Goal: Find specific page/section: Find specific page/section

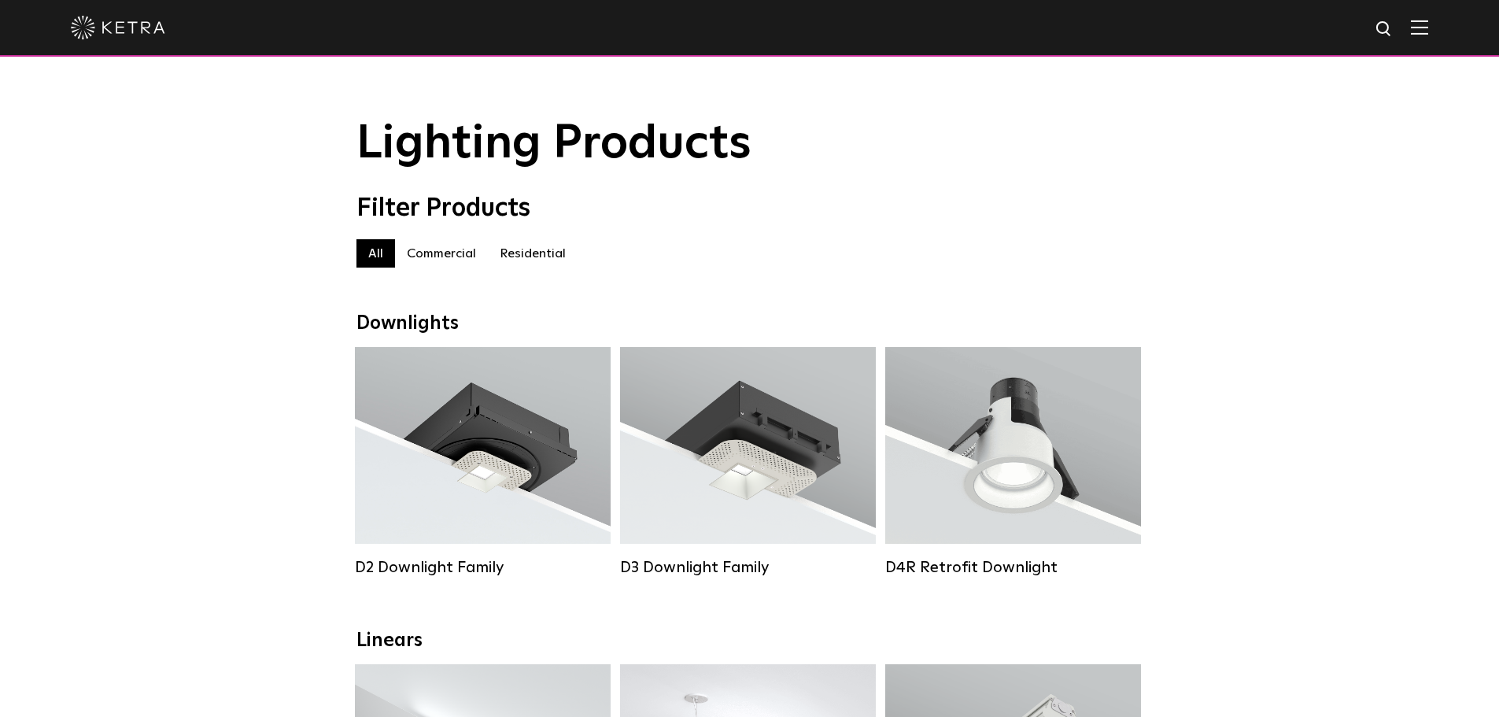
click at [1428, 30] on img at bounding box center [1419, 27] width 17 height 15
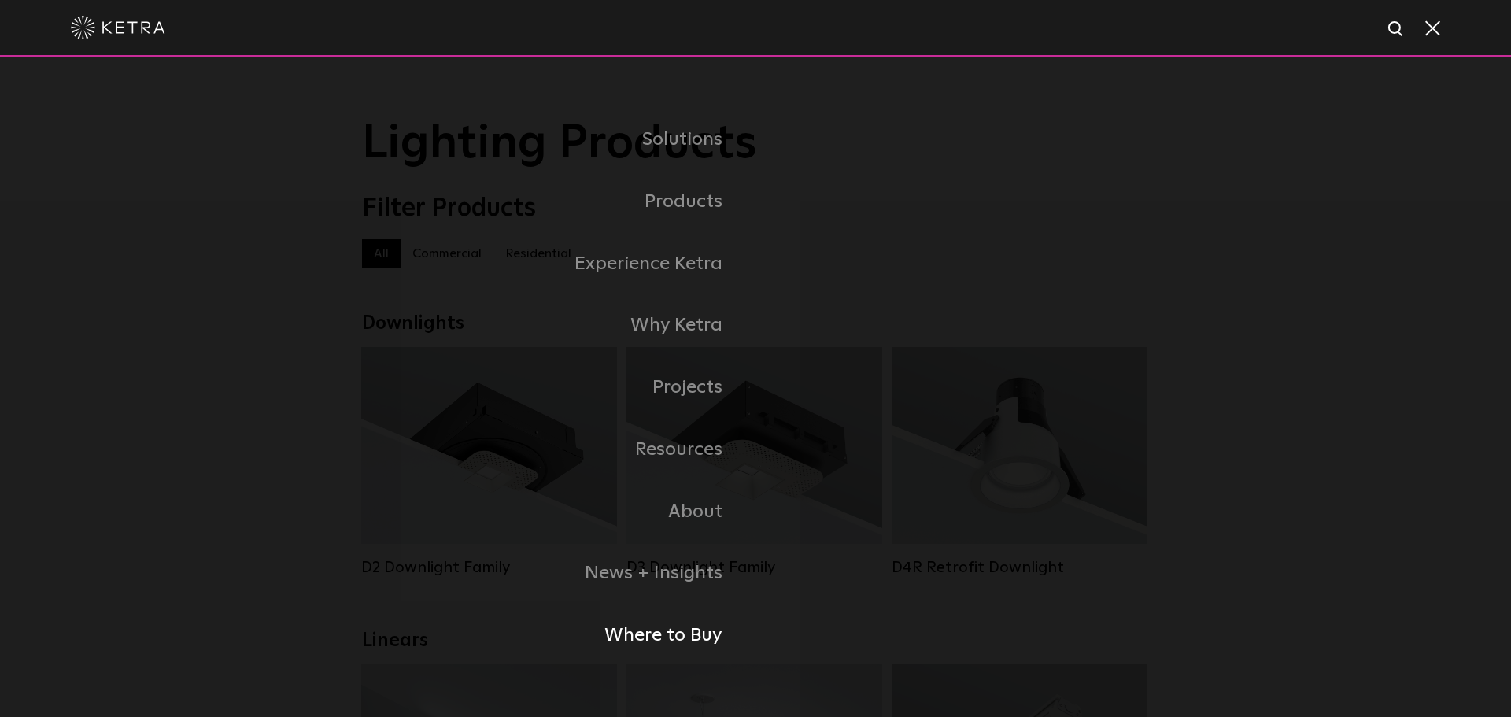
click at [676, 643] on link "Where to Buy" at bounding box center [559, 636] width 394 height 62
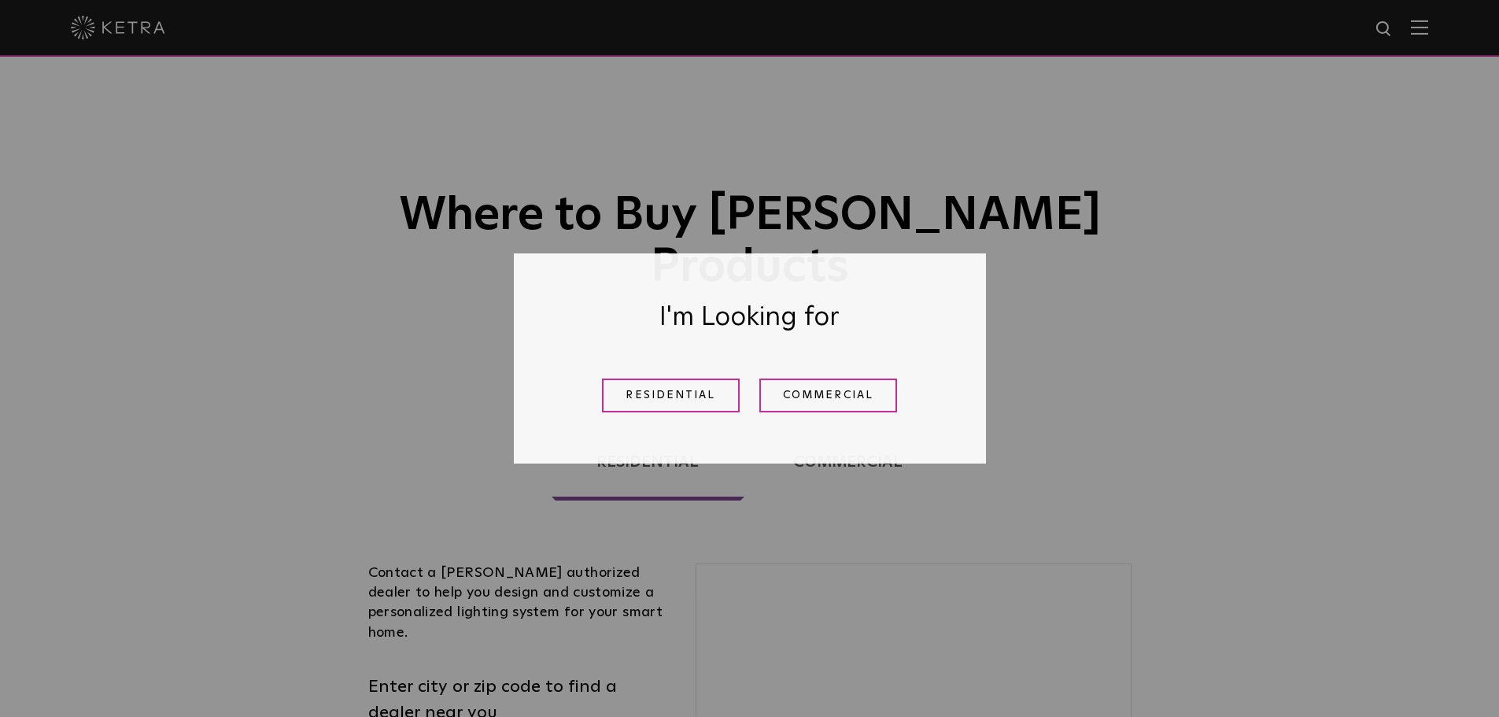
click at [690, 413] on div "Residential Commercial" at bounding box center [750, 395] width 394 height 57
click at [687, 407] on link "Residential" at bounding box center [671, 396] width 138 height 34
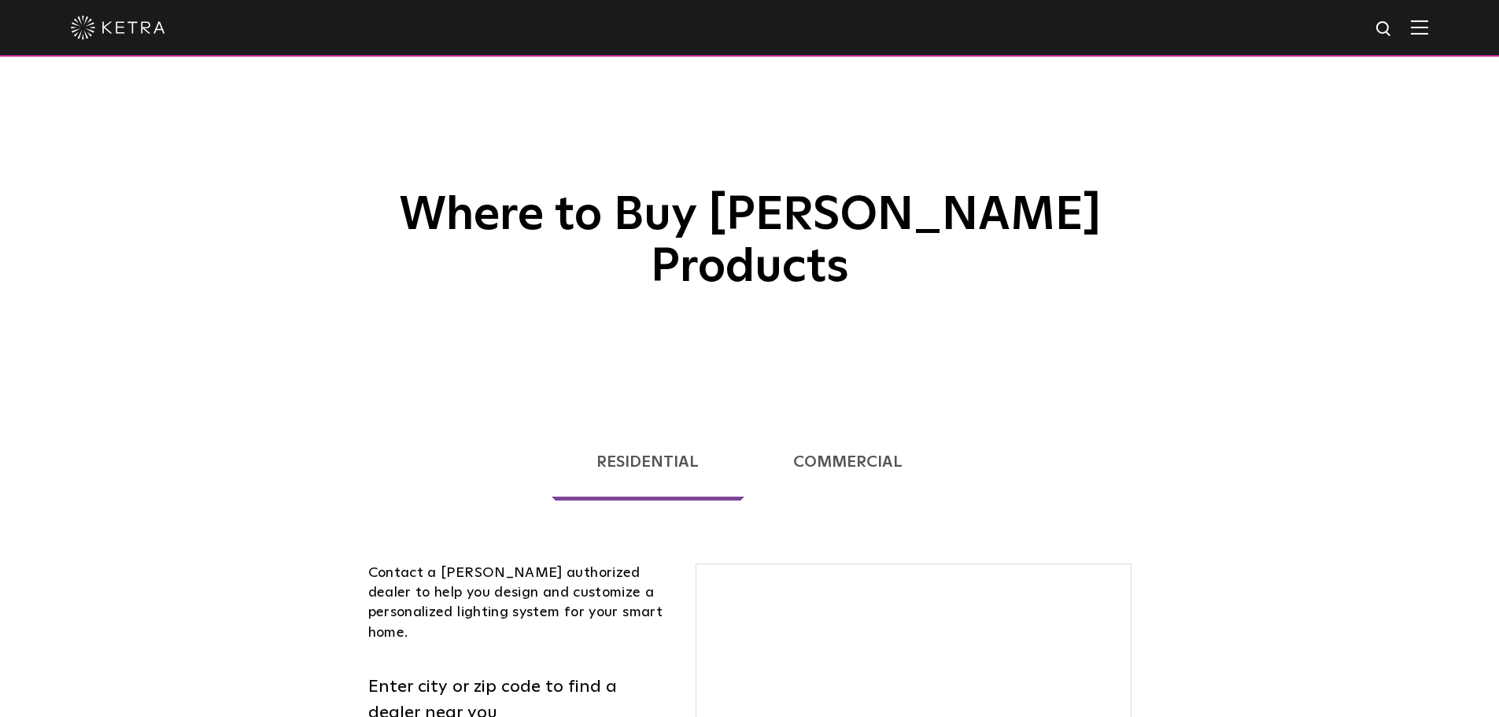
scroll to position [452, 0]
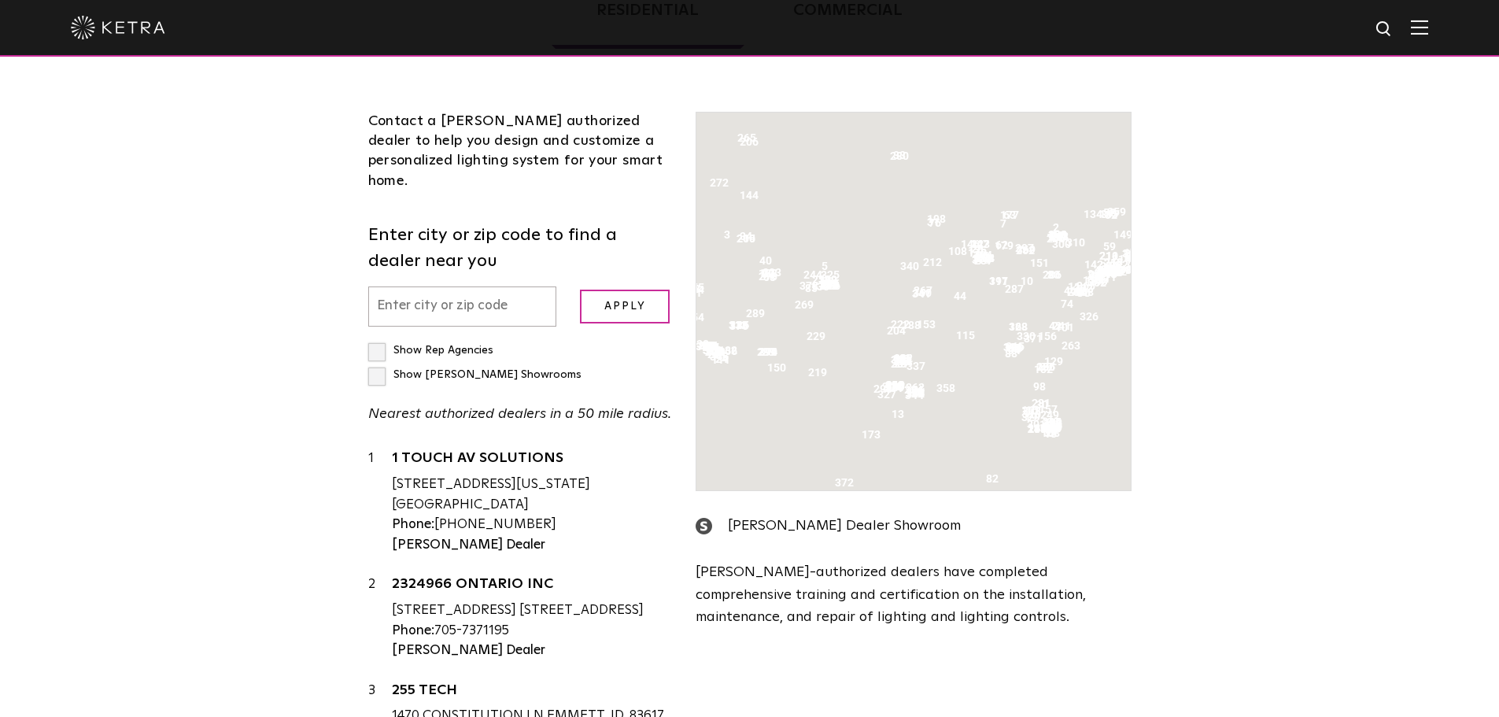
click at [490, 287] on input "text" at bounding box center [462, 307] width 189 height 40
click at [641, 290] on input "Apply" at bounding box center [625, 307] width 90 height 34
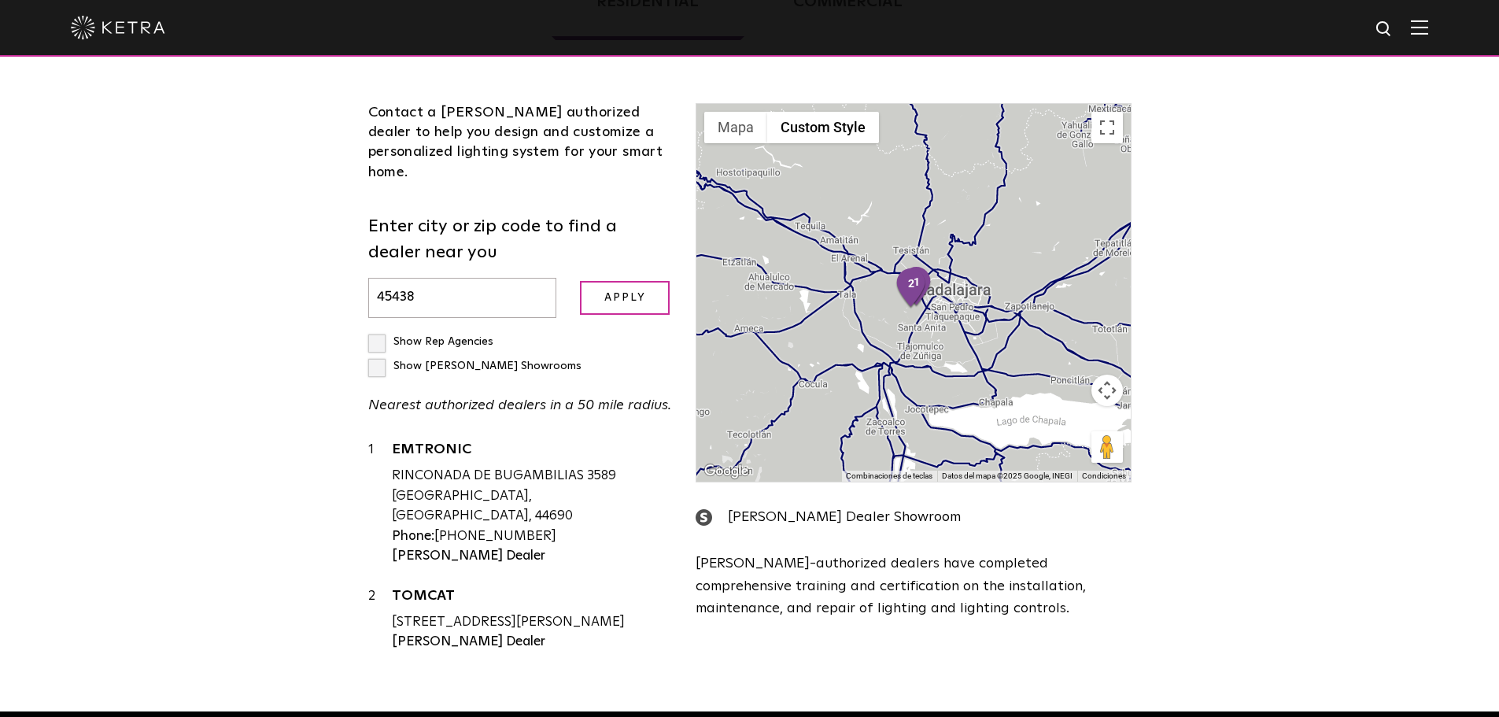
scroll to position [323, 0]
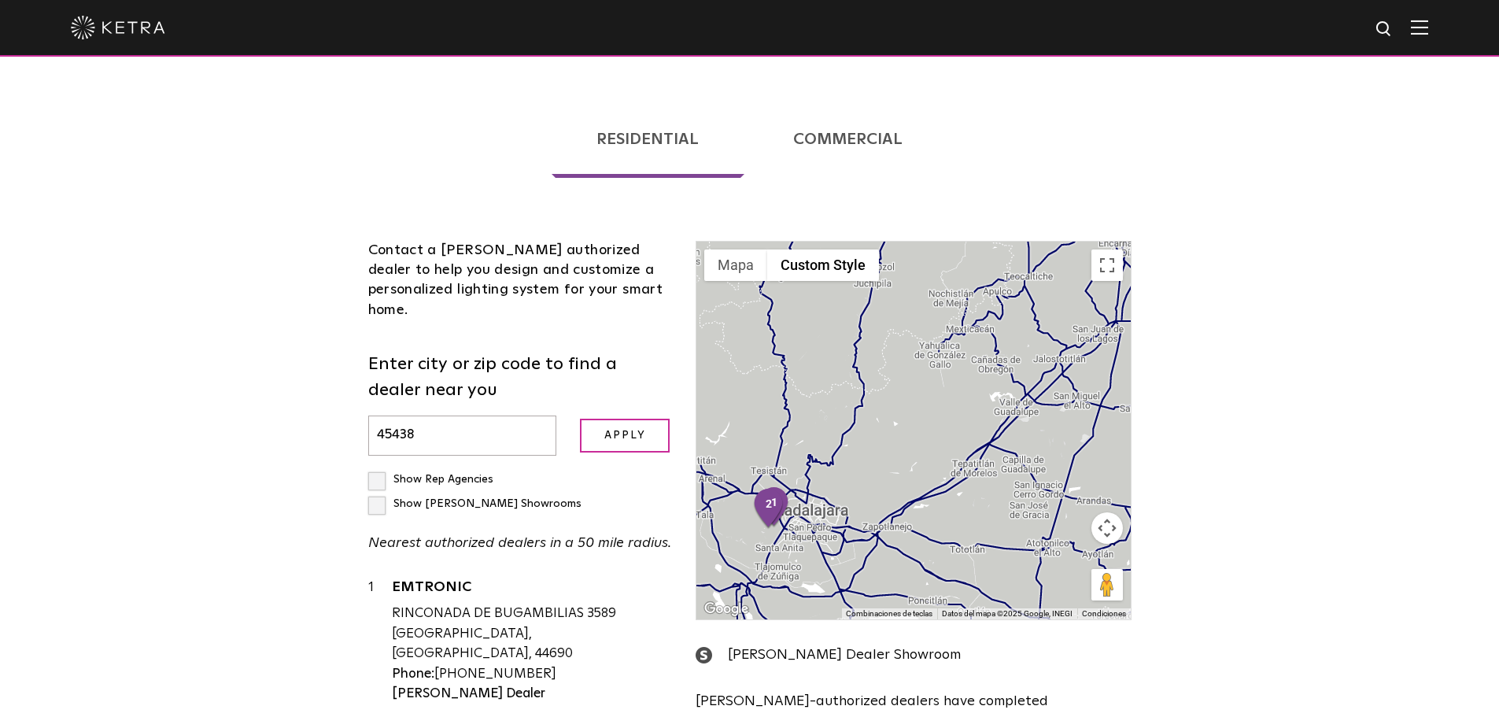
drag, startPoint x: 1073, startPoint y: 331, endPoint x: 929, endPoint y: 417, distance: 167.7
click at [929, 417] on div at bounding box center [914, 431] width 434 height 378
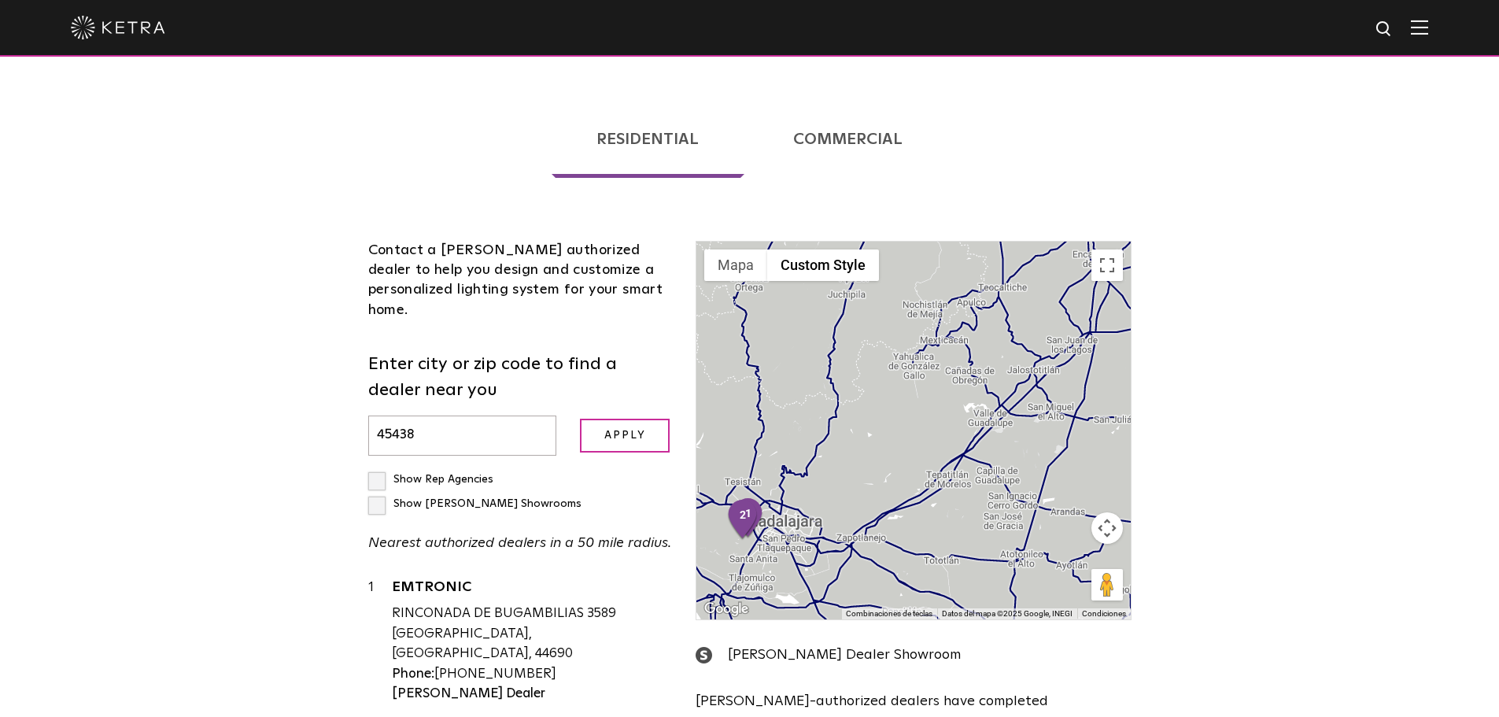
drag, startPoint x: 1018, startPoint y: 320, endPoint x: 736, endPoint y: 374, distance: 287.0
click at [736, 374] on div at bounding box center [914, 431] width 434 height 378
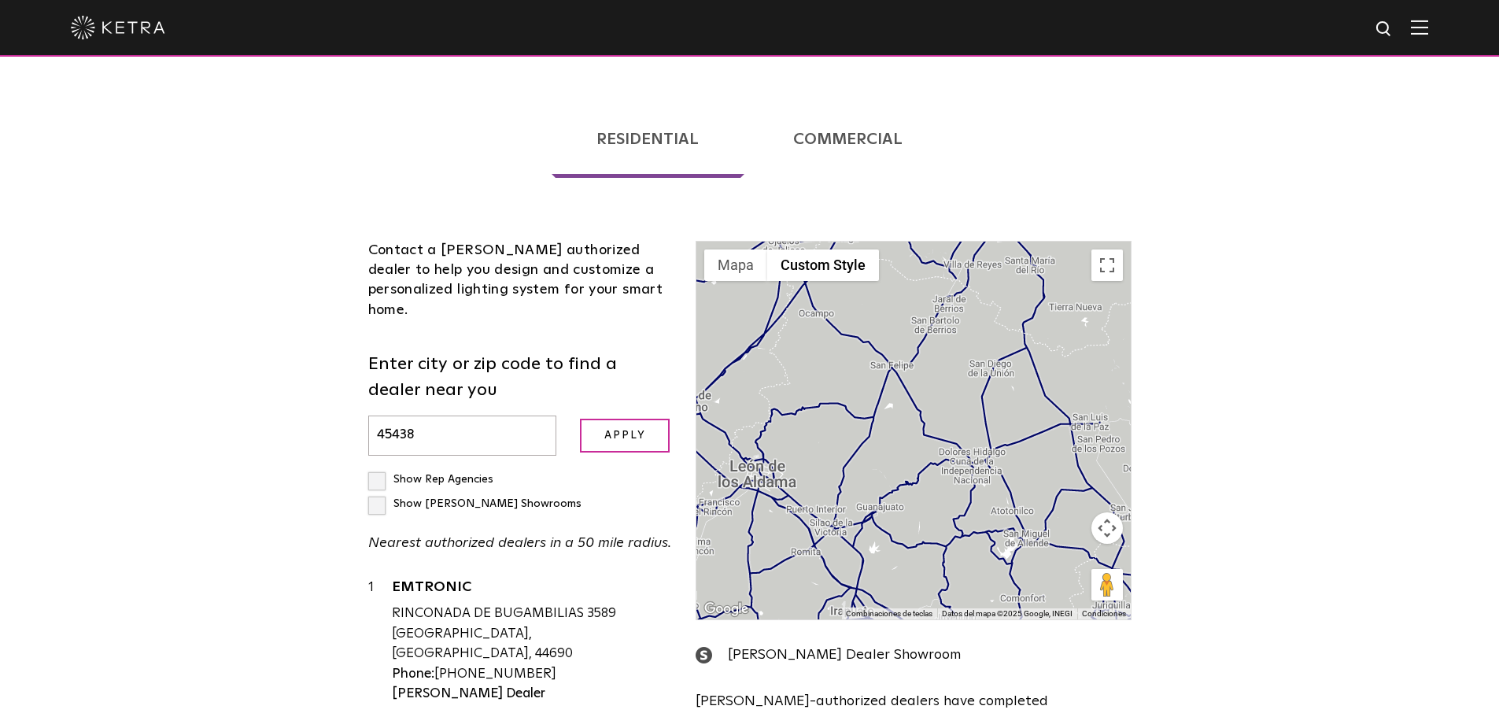
drag, startPoint x: 948, startPoint y: 360, endPoint x: 853, endPoint y: 375, distance: 95.6
click at [853, 375] on div at bounding box center [914, 431] width 434 height 378
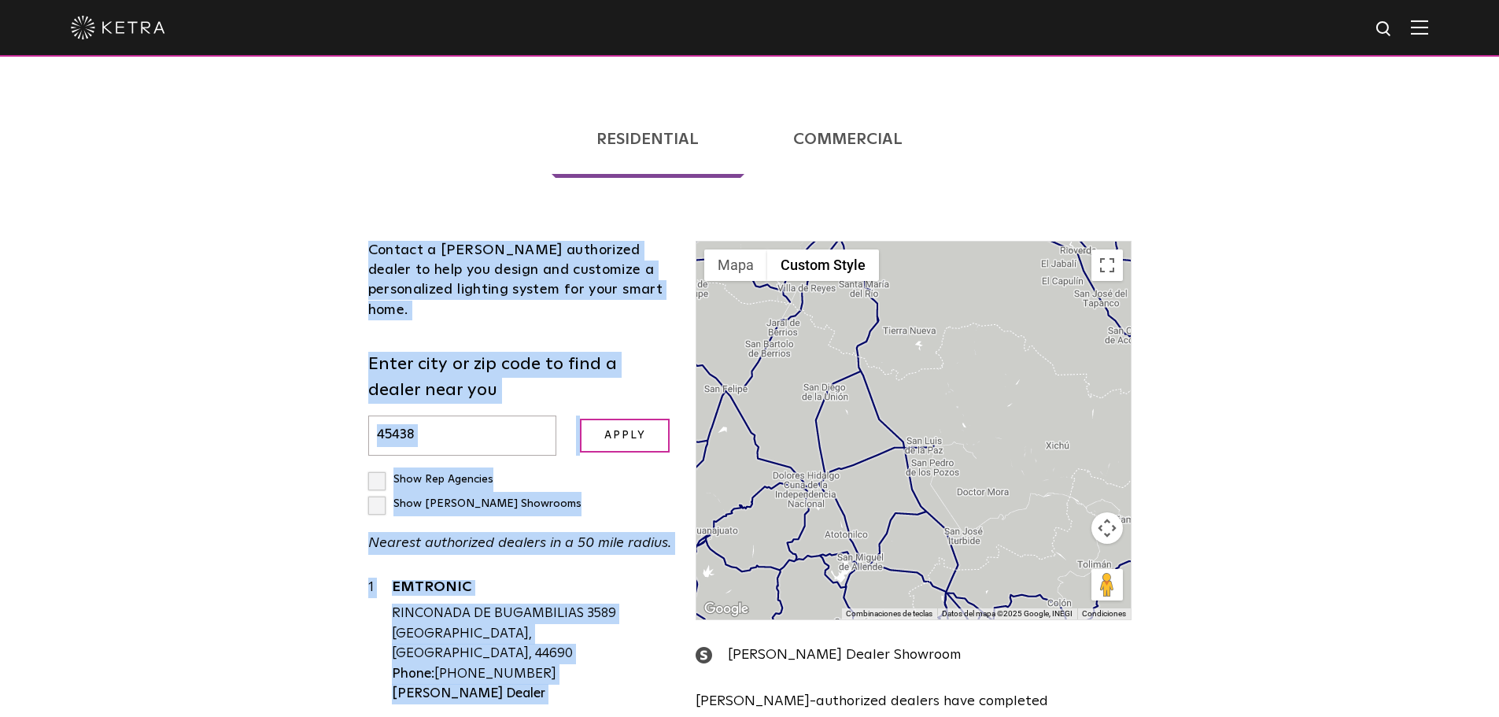
drag, startPoint x: 1145, startPoint y: 283, endPoint x: 947, endPoint y: 339, distance: 206.1
click at [947, 339] on div "Residential Commercial Contact a [PERSON_NAME] authorized dealer to help you de…" at bounding box center [750, 449] width 819 height 752
drag, startPoint x: 1024, startPoint y: 325, endPoint x: 866, endPoint y: 364, distance: 163.0
click at [866, 364] on div at bounding box center [914, 431] width 434 height 378
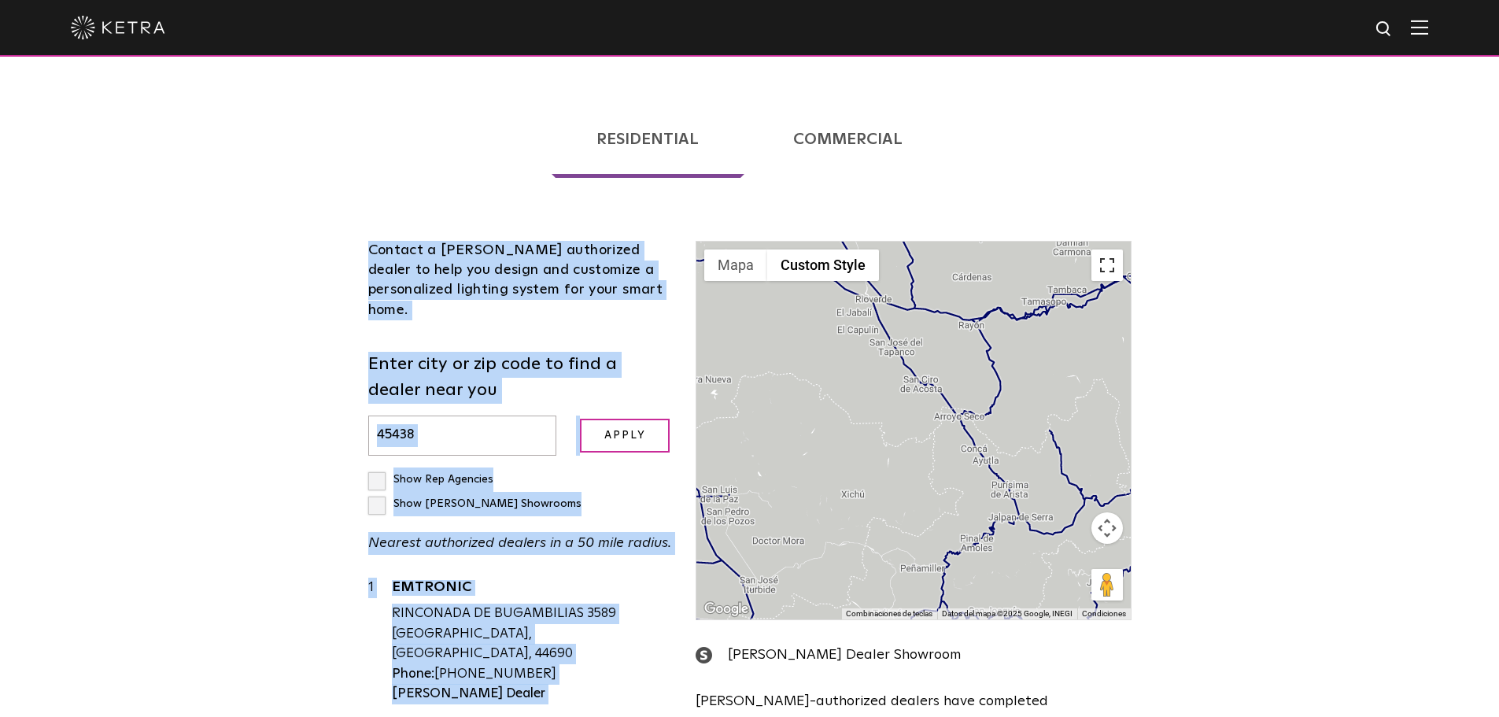
click at [1111, 250] on button "Activar o desactivar la vista de pantalla completa" at bounding box center [1107, 265] width 31 height 31
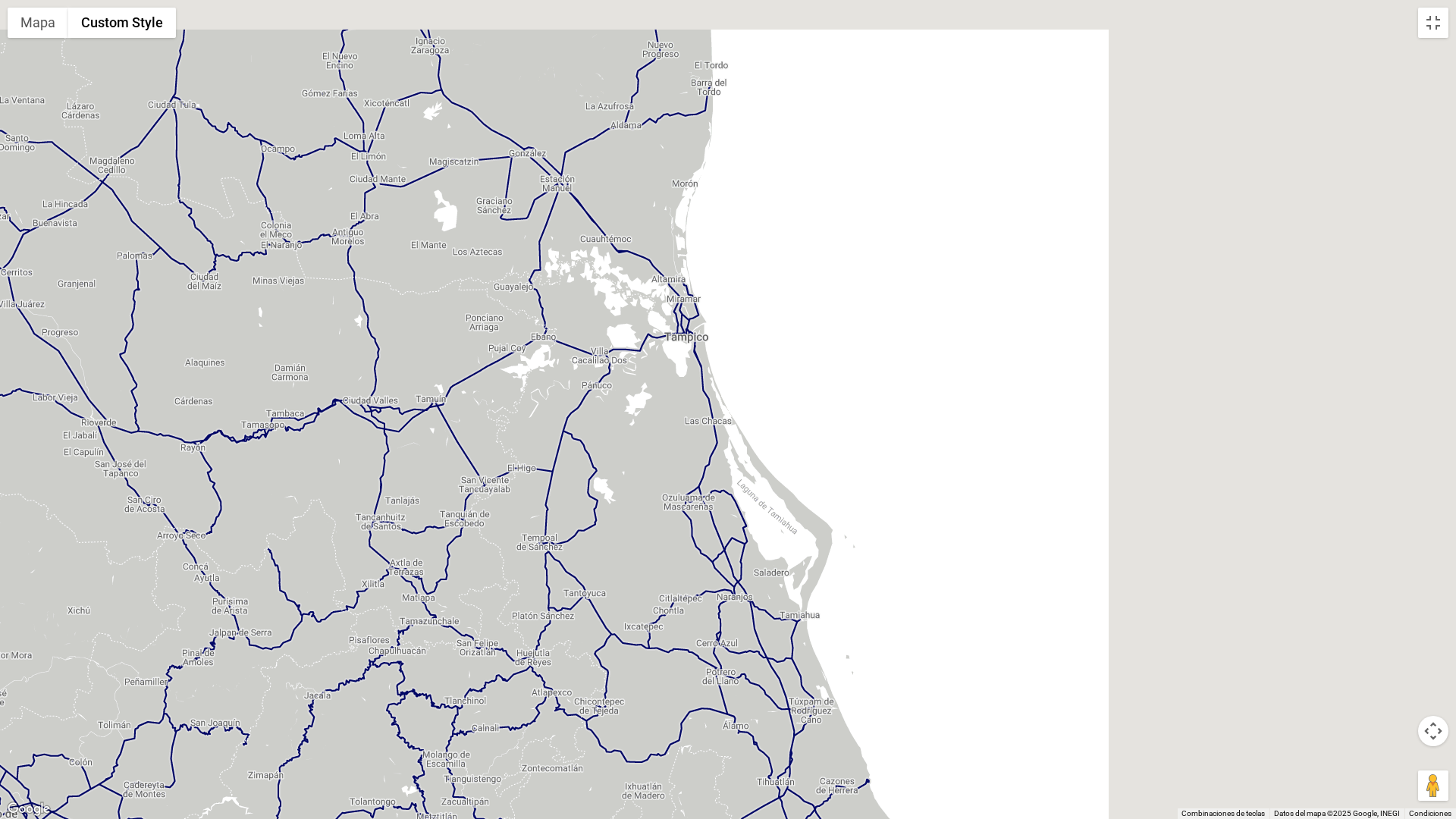
drag, startPoint x: 943, startPoint y: 338, endPoint x: 412, endPoint y: 435, distance: 539.8
click at [316, 474] on div at bounding box center [728, 410] width 1456 height 819
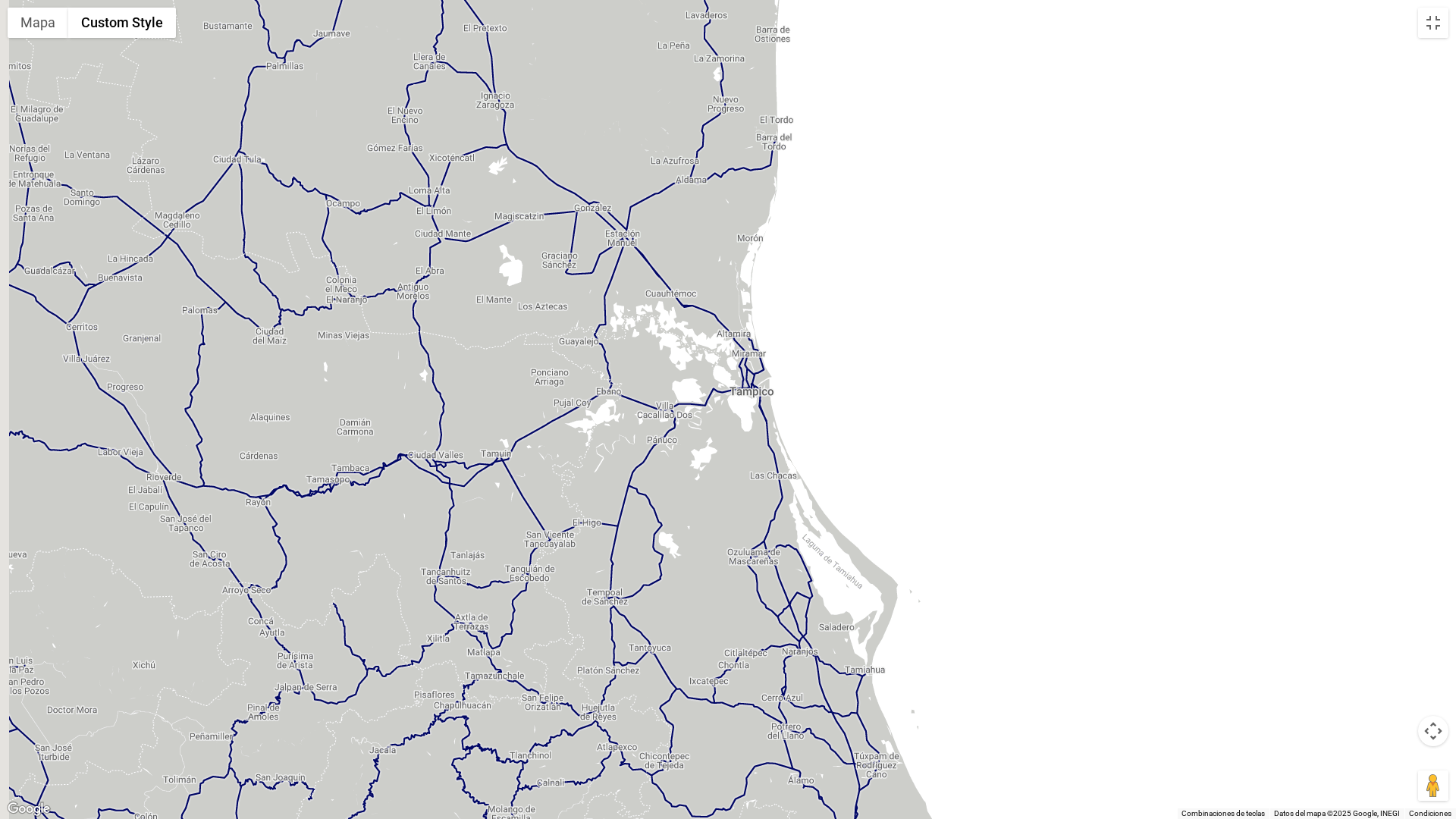
drag, startPoint x: 223, startPoint y: 399, endPoint x: 932, endPoint y: 419, distance: 709.3
click at [931, 419] on div at bounding box center [728, 410] width 1456 height 819
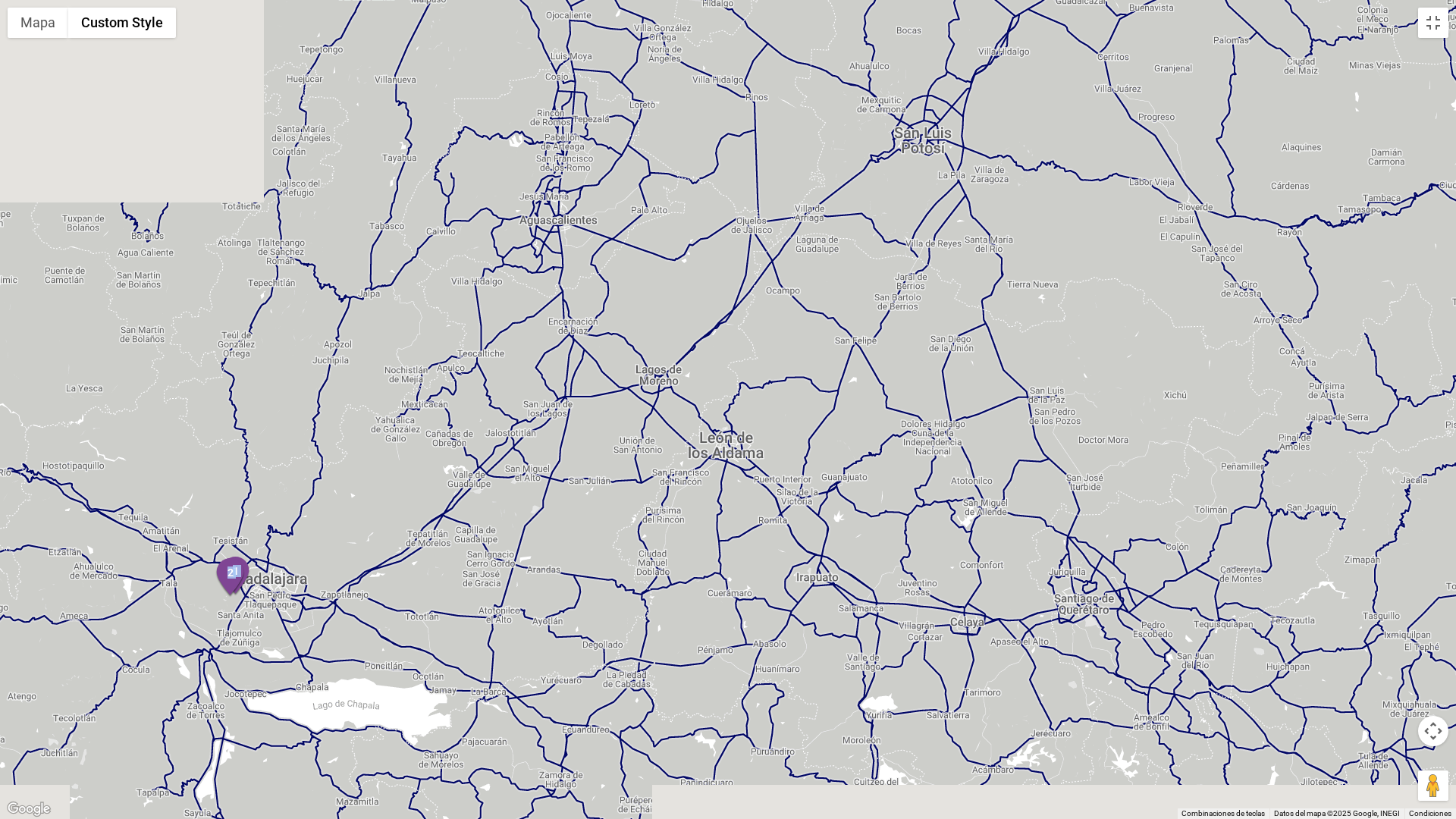
drag, startPoint x: 714, startPoint y: 404, endPoint x: 995, endPoint y: 355, distance: 285.2
click at [1135, 212] on div at bounding box center [728, 410] width 1456 height 819
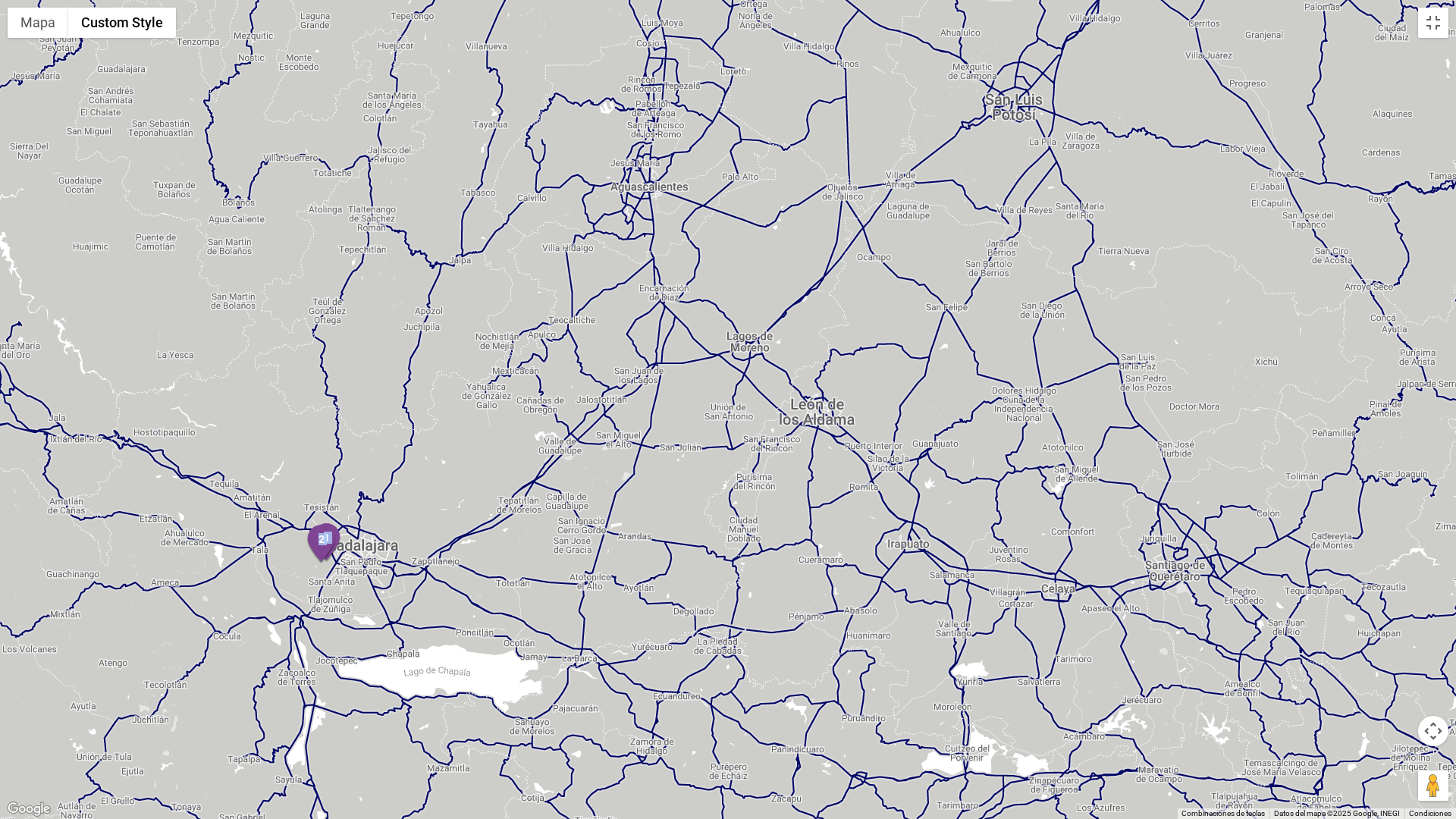
drag, startPoint x: 985, startPoint y: 392, endPoint x: 638, endPoint y: 603, distance: 406.1
click at [638, 603] on div at bounding box center [728, 410] width 1456 height 819
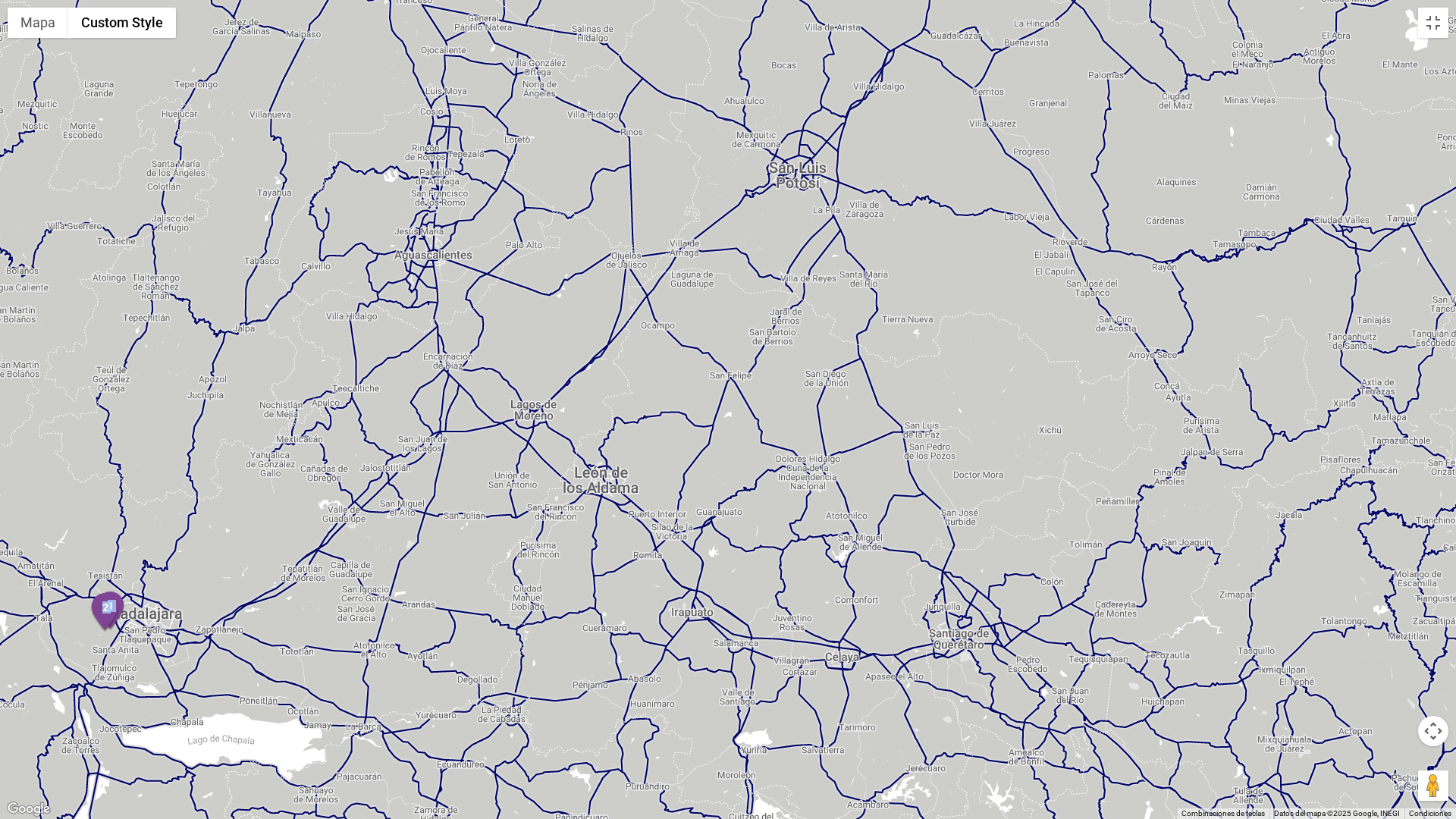
drag, startPoint x: 803, startPoint y: 370, endPoint x: 597, endPoint y: 216, distance: 257.2
click at [584, 190] on div at bounding box center [728, 410] width 1456 height 819
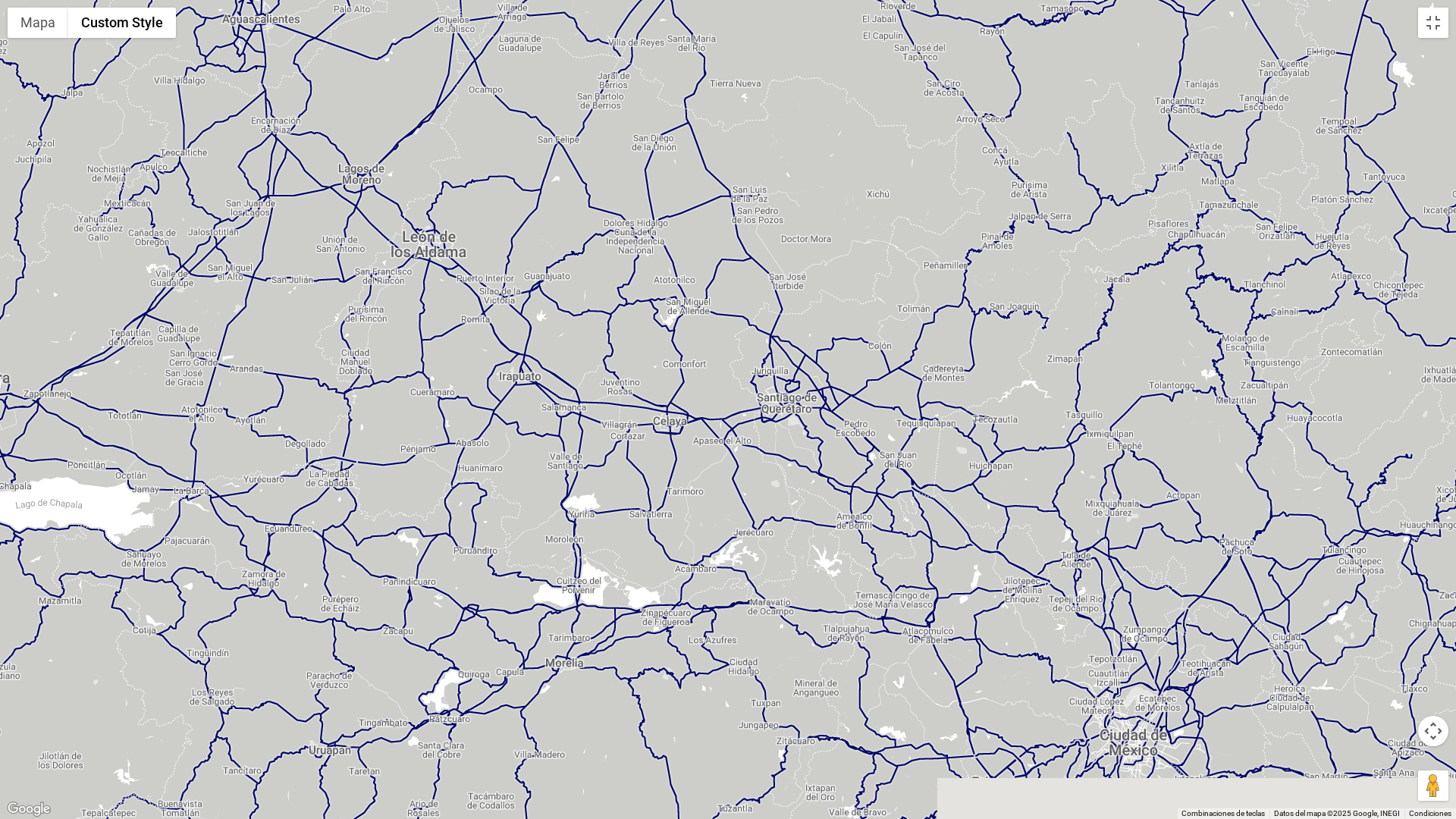
drag, startPoint x: 1029, startPoint y: 479, endPoint x: 734, endPoint y: 223, distance: 390.6
click at [734, 223] on div at bounding box center [728, 410] width 1456 height 819
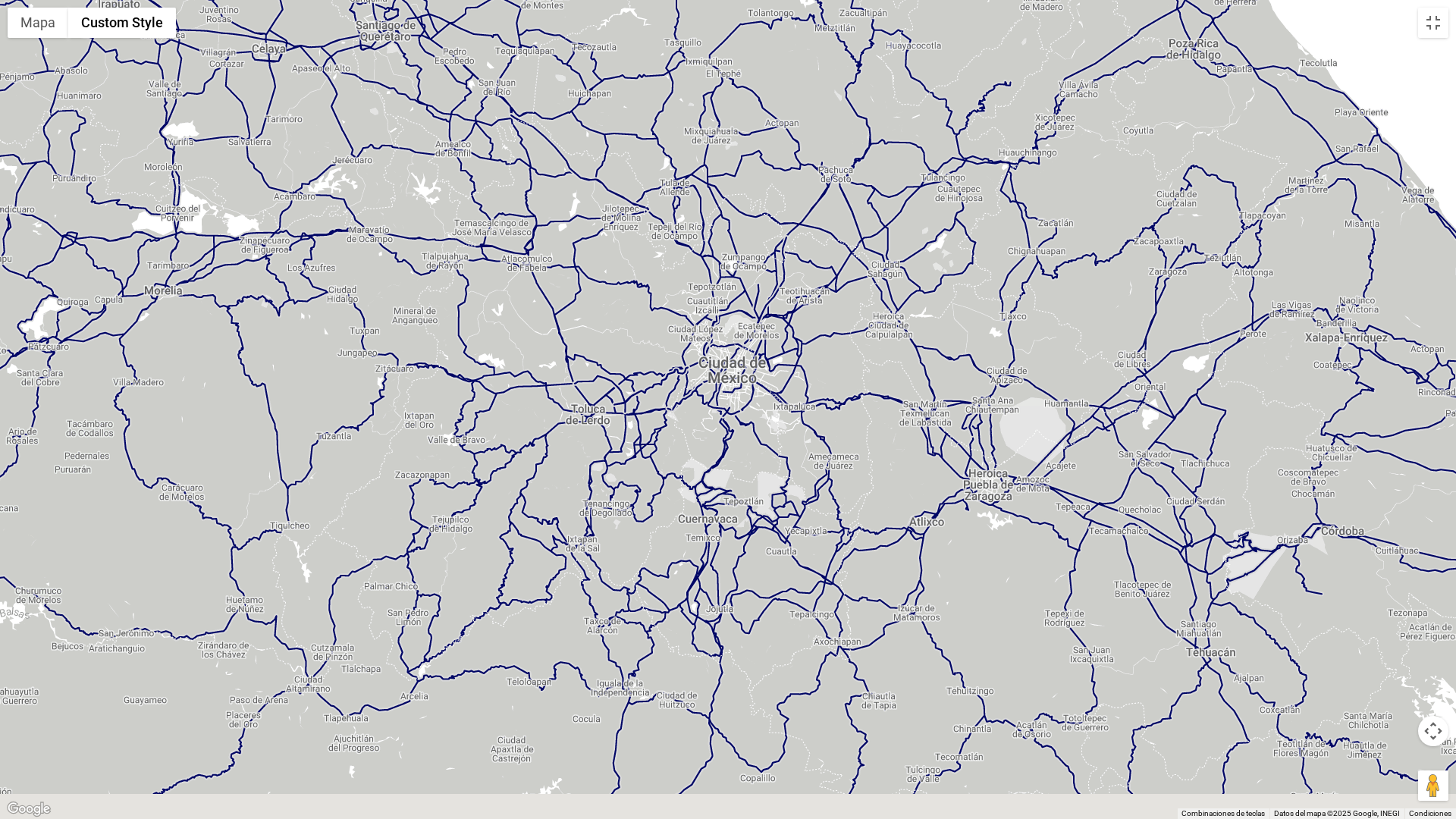
drag, startPoint x: 944, startPoint y: 415, endPoint x: 815, endPoint y: 302, distance: 171.5
click at [815, 302] on div at bounding box center [728, 410] width 1456 height 819
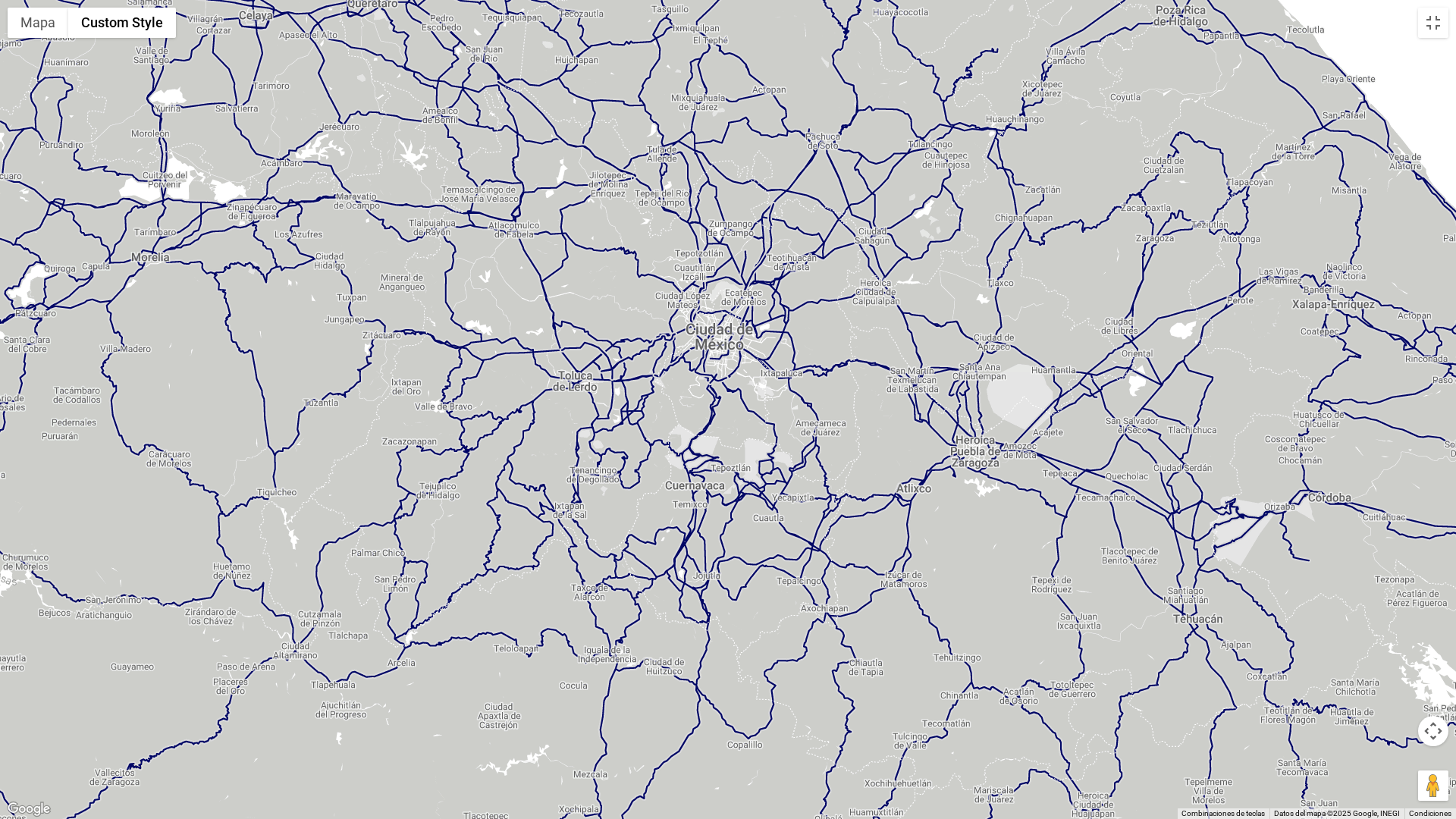
click at [724, 340] on div at bounding box center [728, 410] width 1456 height 819
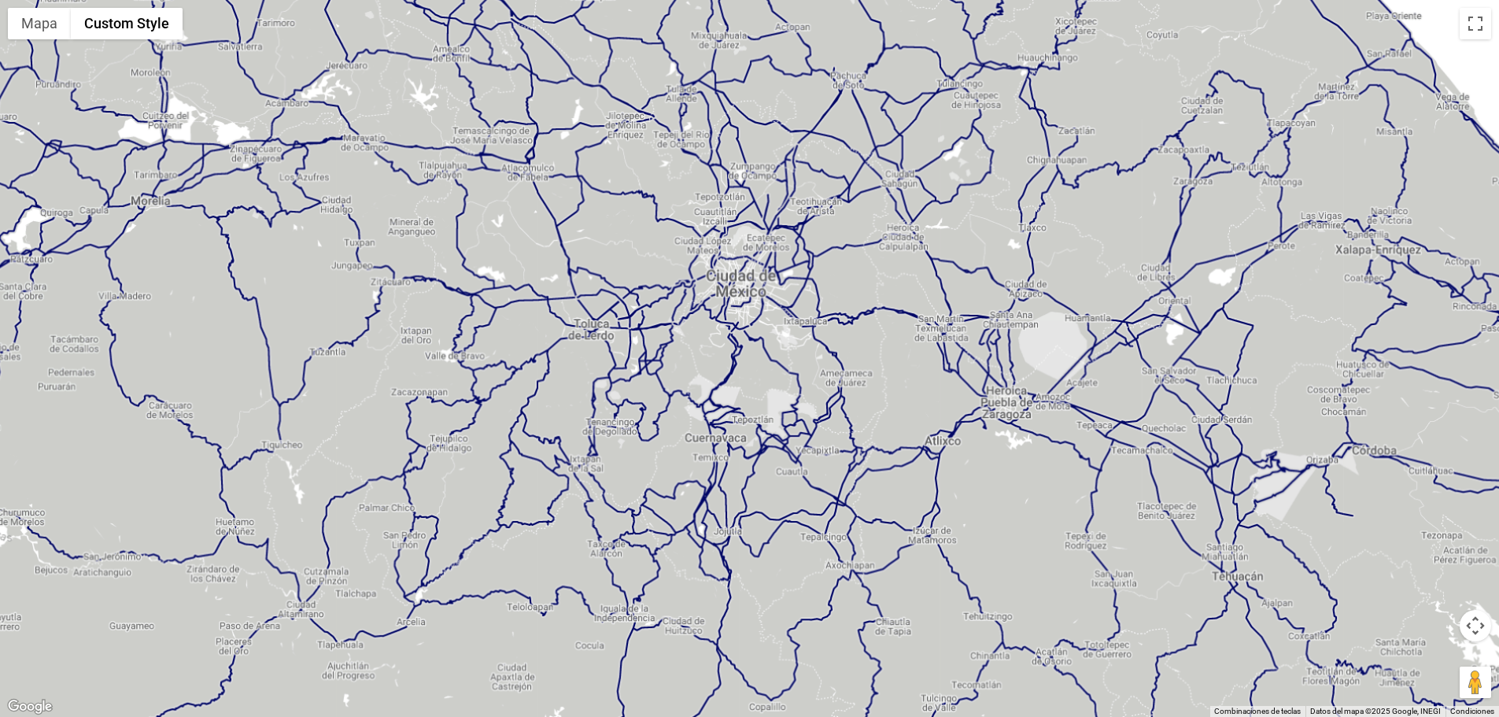
scroll to position [480, 0]
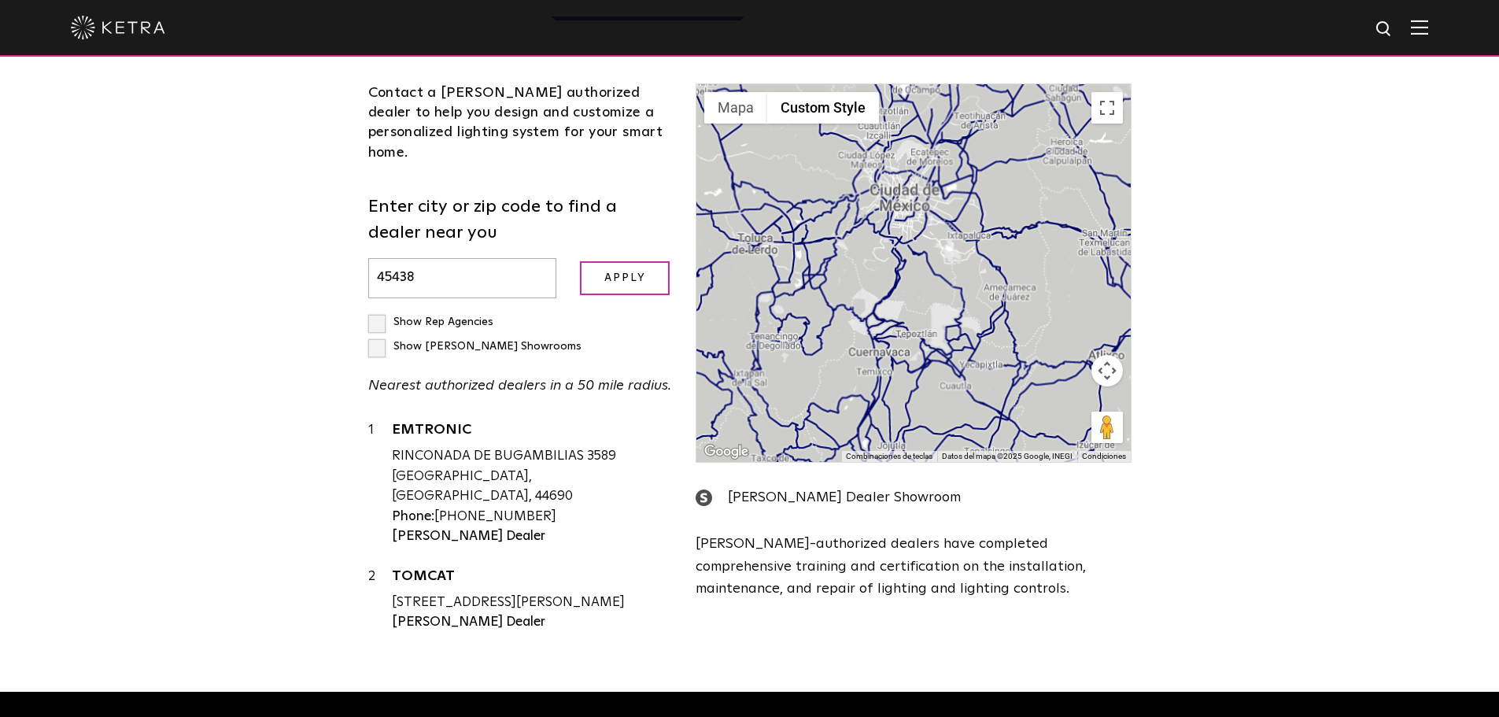
drag, startPoint x: 503, startPoint y: 208, endPoint x: 17, endPoint y: 188, distance: 486.8
click at [17, 188] on div "Loading... Residential Commercial Contact a [PERSON_NAME] authorized dealer to …" at bounding box center [749, 304] width 1499 height 776
click at [600, 261] on input "Apply" at bounding box center [625, 278] width 90 height 34
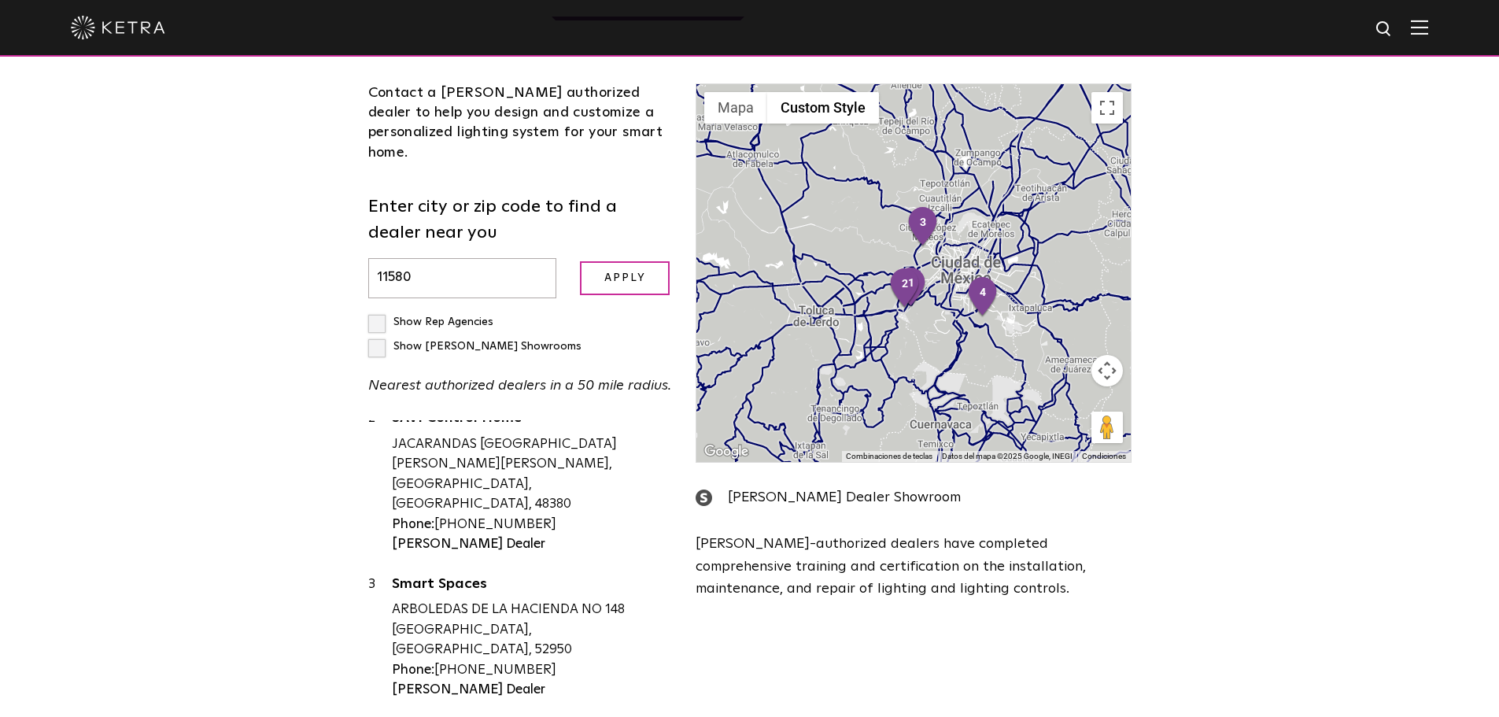
scroll to position [172, 0]
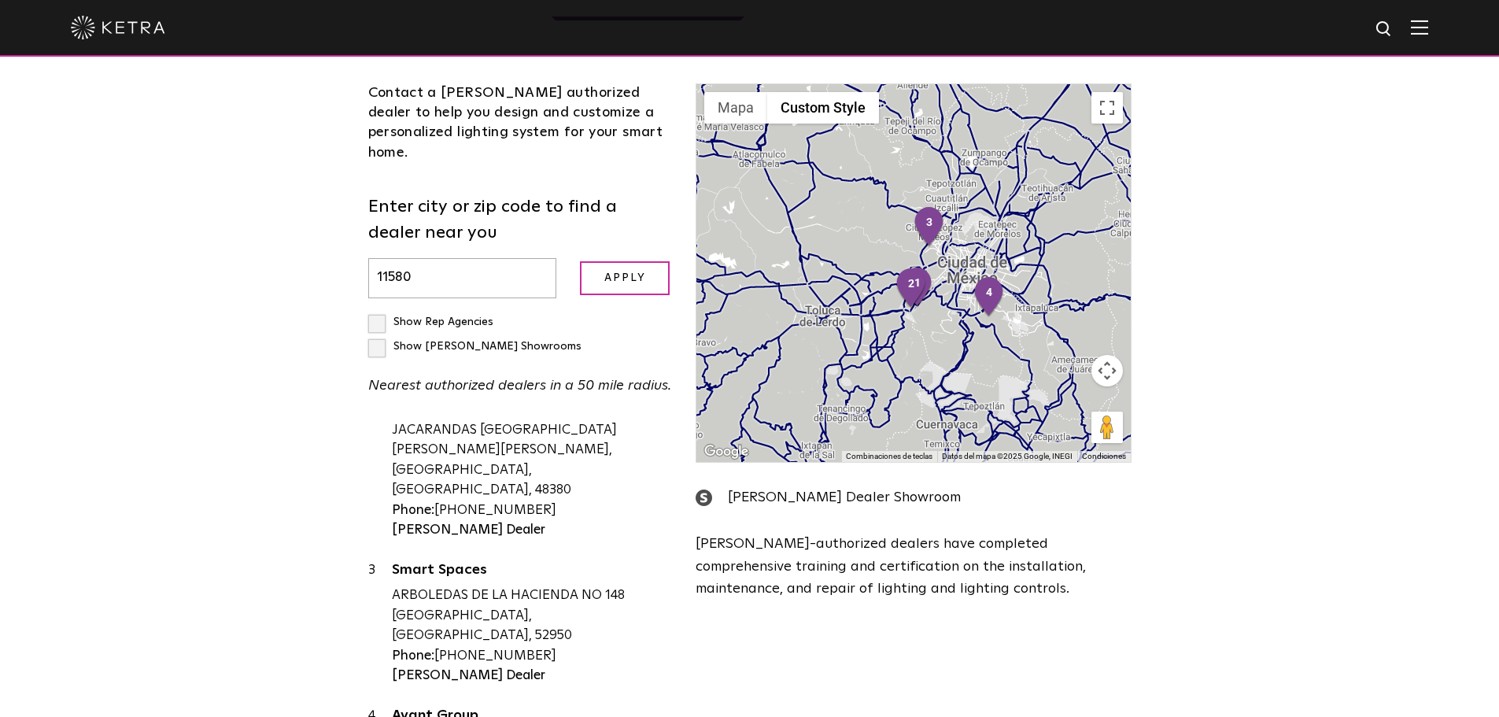
click at [1295, 222] on div "Loading... Residential Commercial Contact a [PERSON_NAME] authorized dealer to …" at bounding box center [749, 353] width 1499 height 874
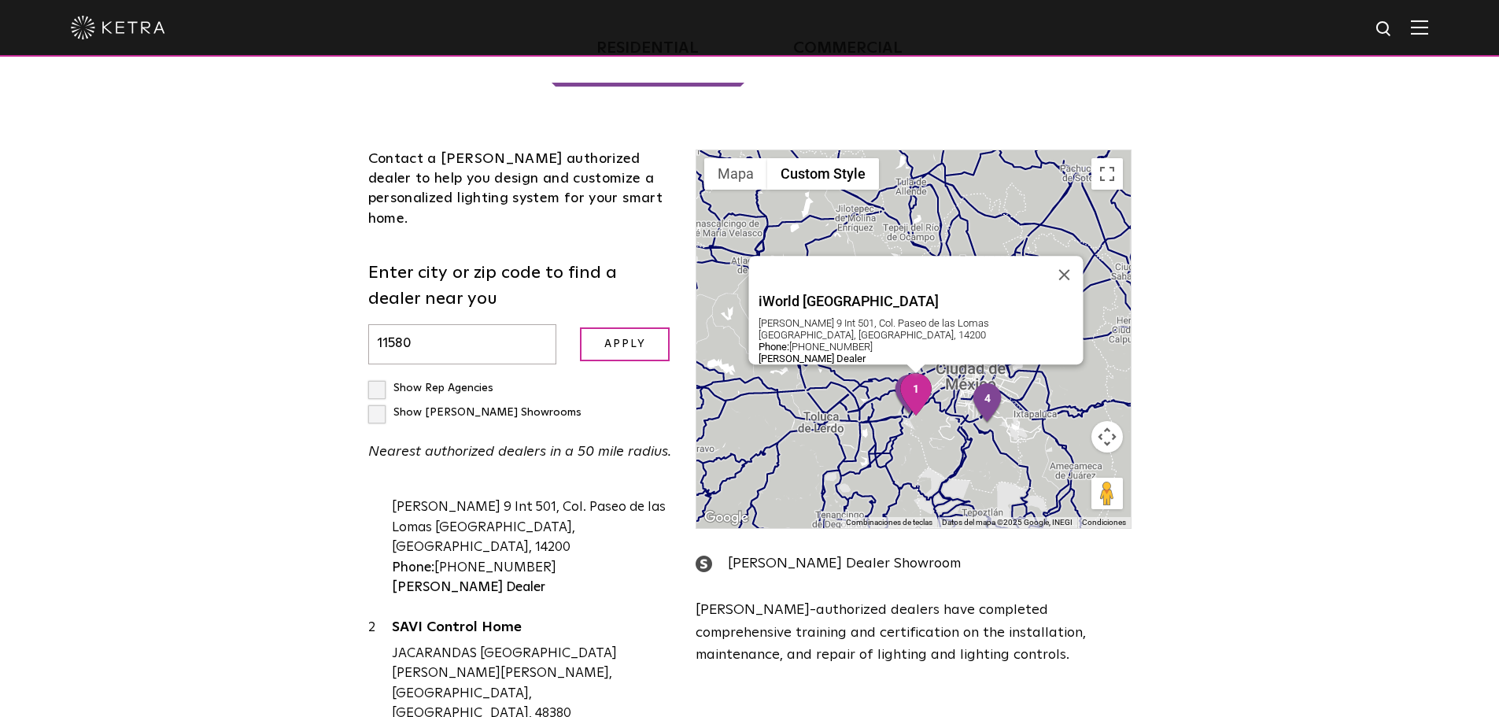
scroll to position [0, 0]
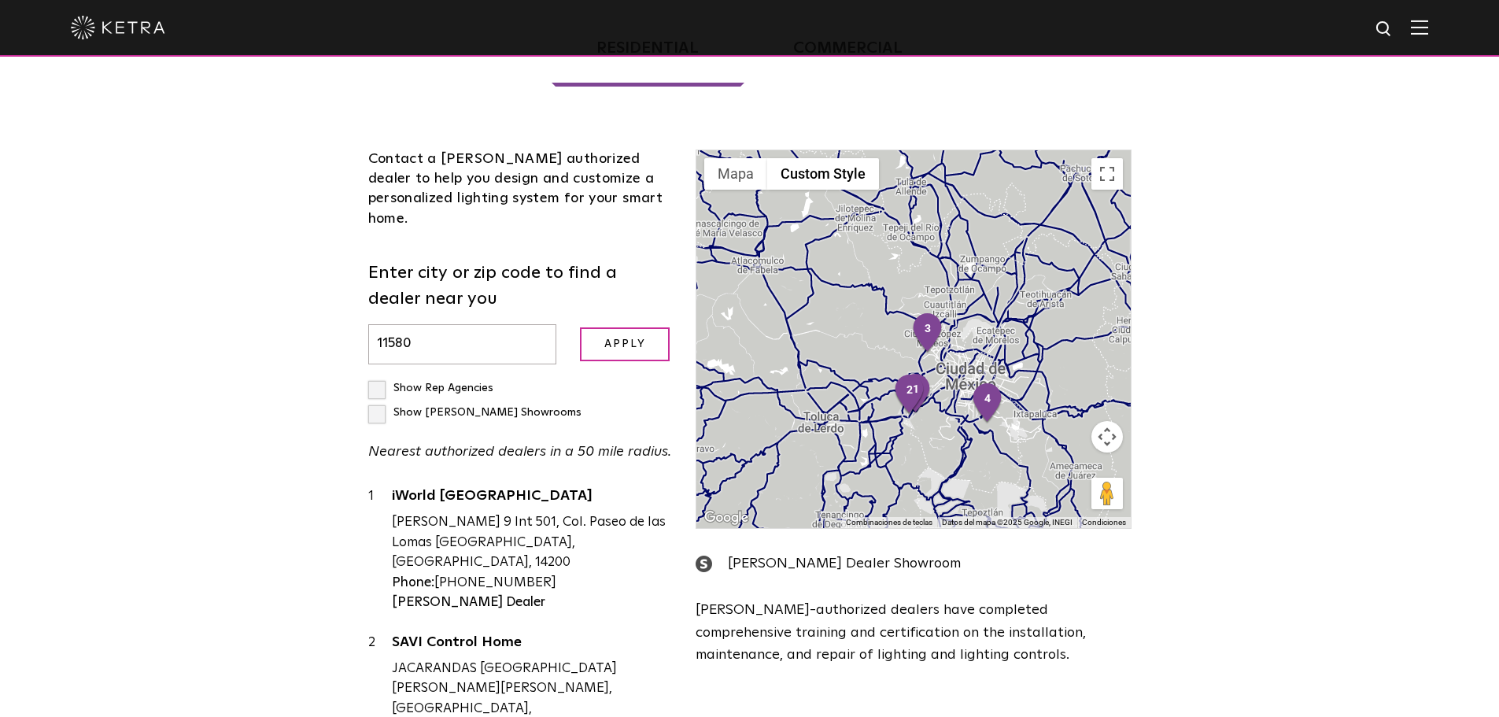
drag, startPoint x: 471, startPoint y: 271, endPoint x: 254, endPoint y: 228, distance: 221.4
click at [254, 228] on div "Loading... Residential Commercial Contact a [PERSON_NAME] authorized dealer to …" at bounding box center [749, 419] width 1499 height 874
type input "55362"
click at [625, 327] on input "Apply" at bounding box center [625, 344] width 90 height 34
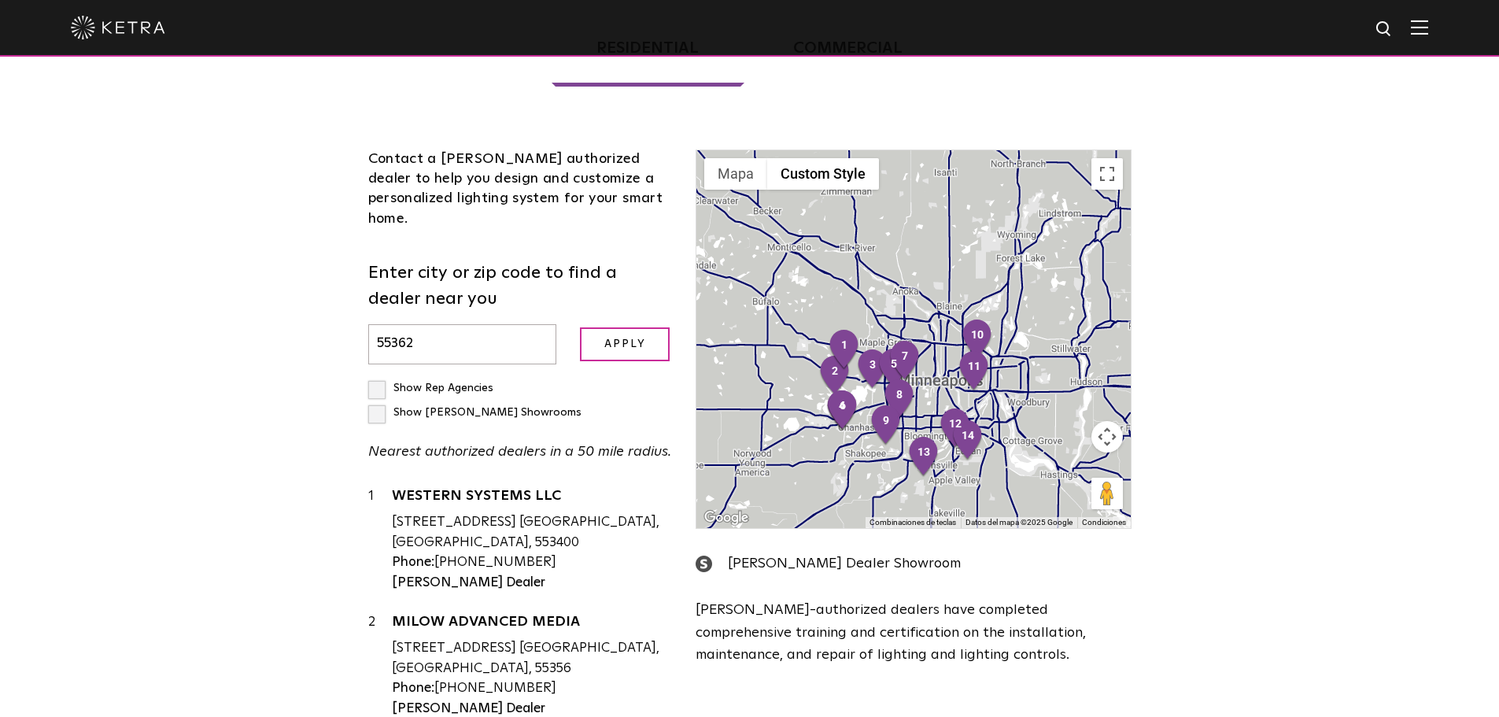
drag, startPoint x: 997, startPoint y: 286, endPoint x: 849, endPoint y: 194, distance: 174.5
click at [849, 194] on div at bounding box center [914, 339] width 434 height 378
